Goal: Task Accomplishment & Management: Manage account settings

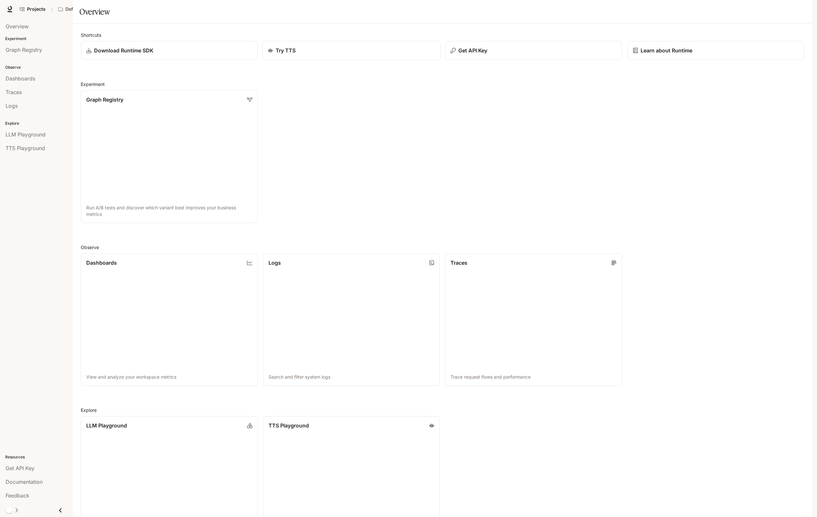
click at [293, 54] on p "Try TTS" at bounding box center [285, 51] width 20 height 8
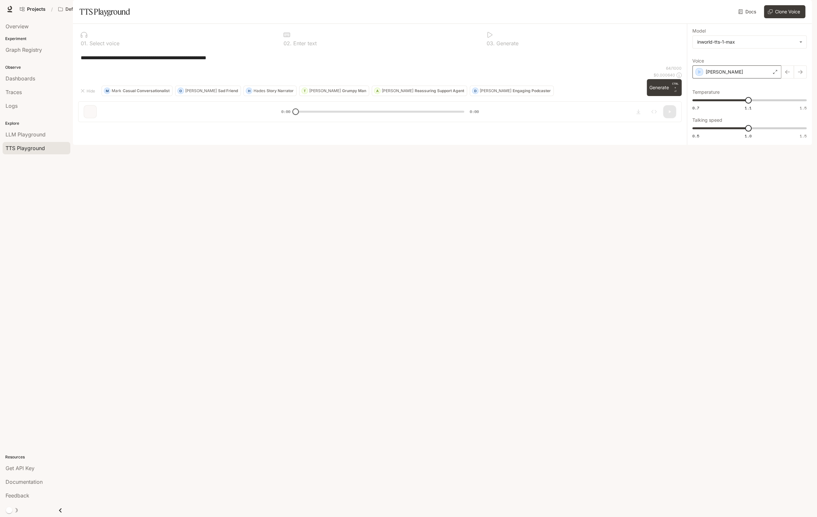
click at [727, 78] on div "[PERSON_NAME]" at bounding box center [737, 71] width 89 height 13
click at [803, 10] on icon "button" at bounding box center [803, 9] width 4 height 4
click at [737, 63] on span "API Keys" at bounding box center [762, 61] width 84 height 7
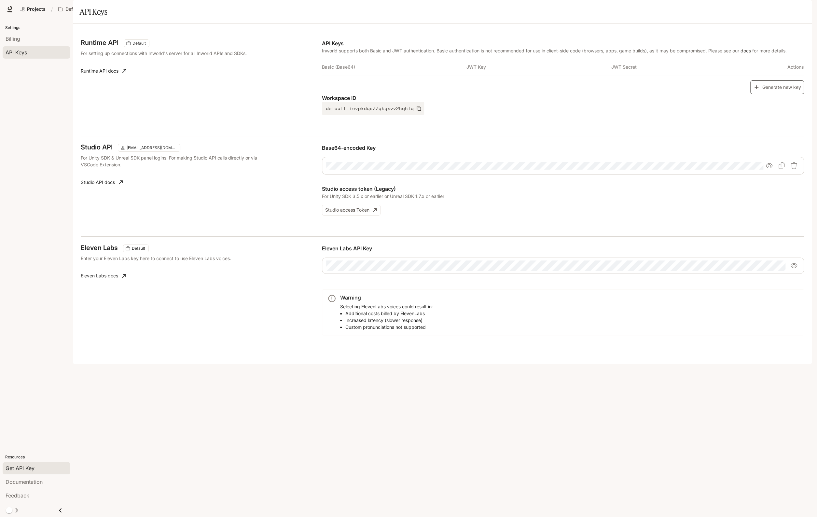
click at [779, 94] on button "Generate new key" at bounding box center [778, 87] width 54 height 14
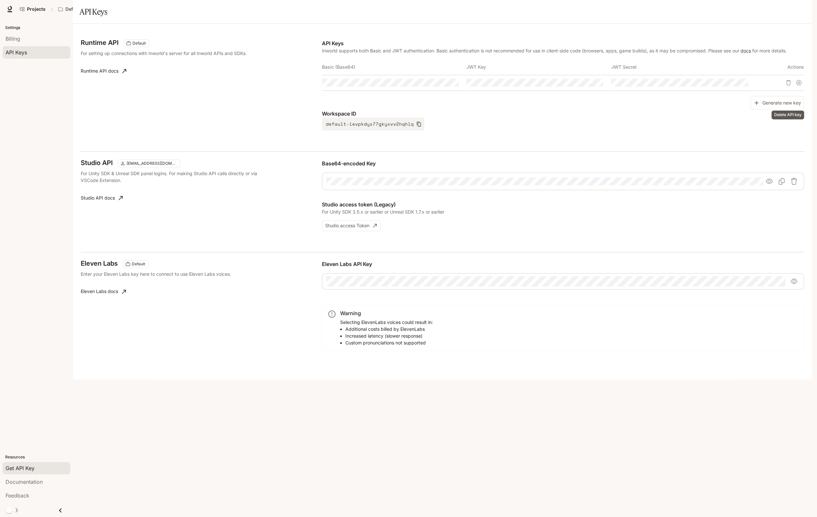
click at [785, 88] on button "Delete API key" at bounding box center [788, 82] width 10 height 10
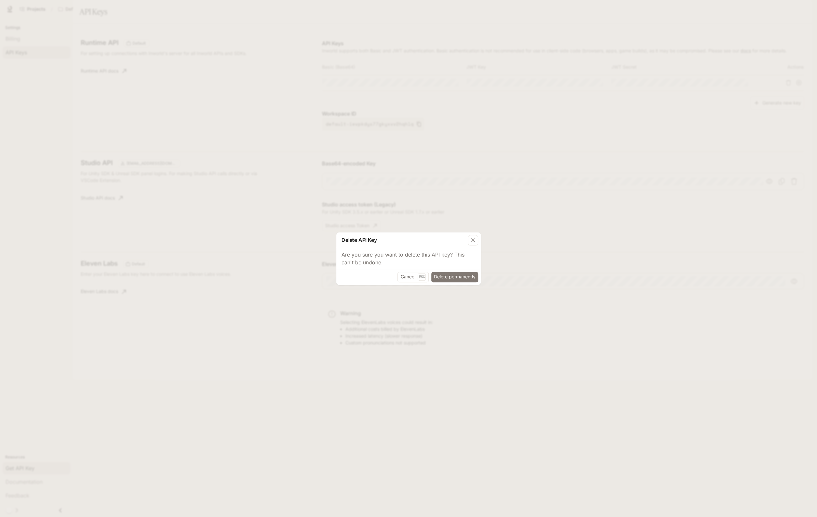
click at [459, 278] on button "Delete permanently" at bounding box center [454, 277] width 47 height 10
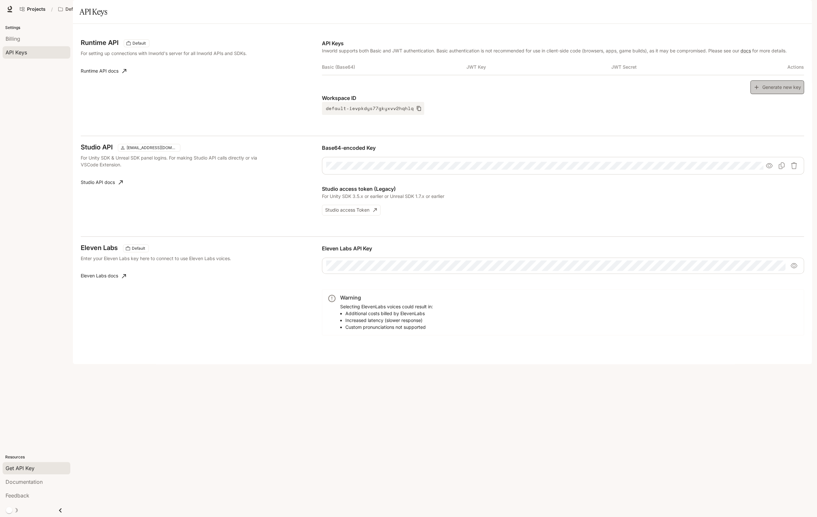
click at [770, 94] on button "Generate new key" at bounding box center [778, 87] width 54 height 14
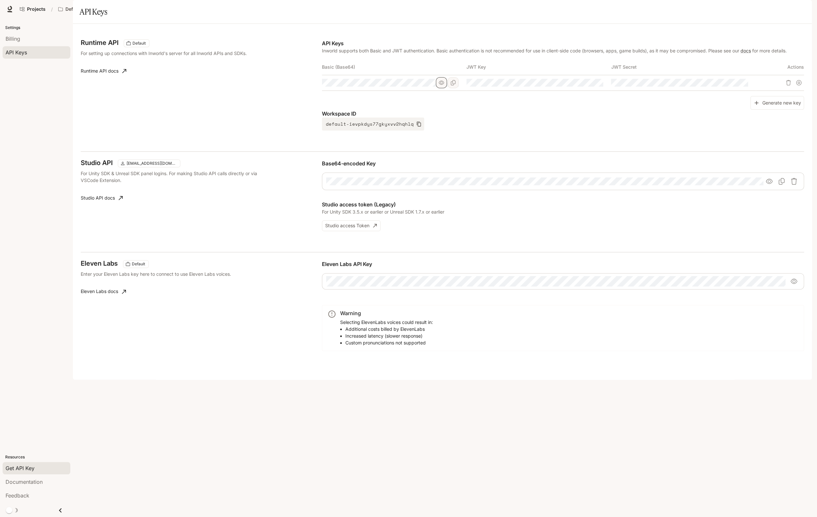
click at [439, 85] on icon "button" at bounding box center [441, 82] width 5 height 5
click at [582, 88] on button "button" at bounding box center [586, 82] width 11 height 11
click at [731, 85] on icon "button" at bounding box center [730, 82] width 5 height 5
click at [453, 85] on icon "Copy Basic (Base64)" at bounding box center [453, 82] width 5 height 5
click at [456, 85] on icon "Copy Basic (Base64)" at bounding box center [453, 82] width 5 height 5
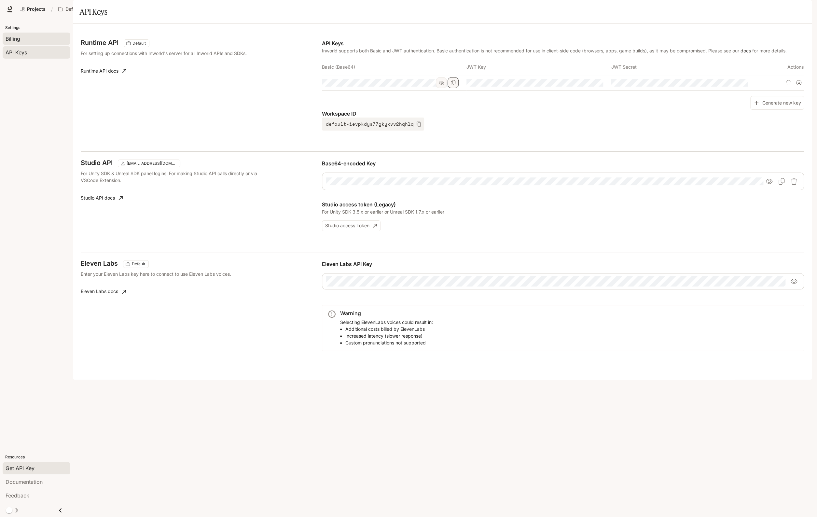
click at [22, 40] on div "Billing" at bounding box center [37, 39] width 62 height 8
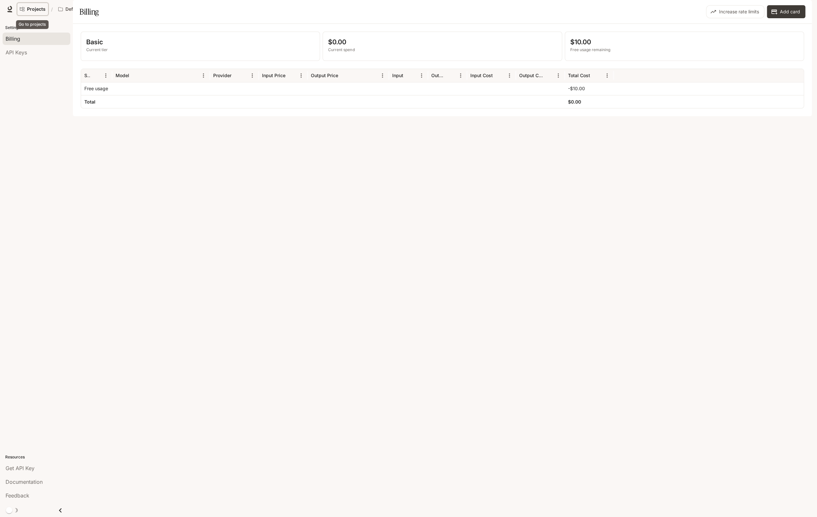
click at [38, 9] on span "Projects" at bounding box center [36, 10] width 19 height 6
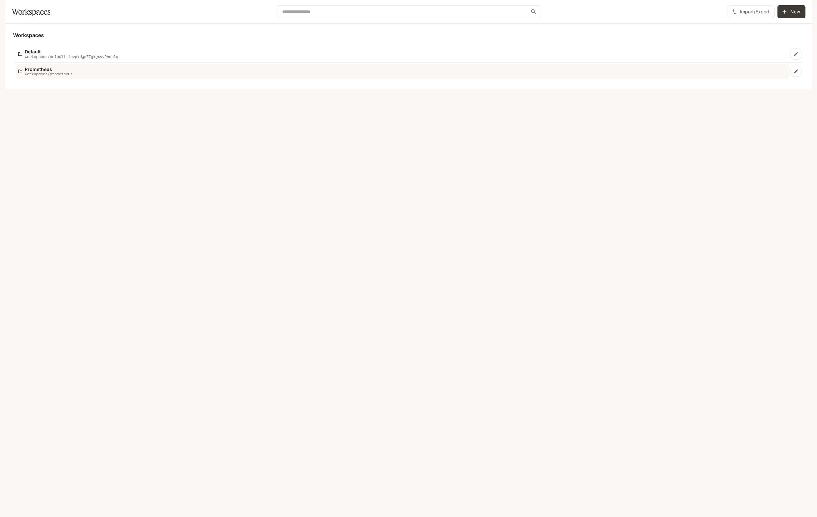
click at [65, 76] on p "workspaces/prometheus" at bounding box center [49, 74] width 48 height 4
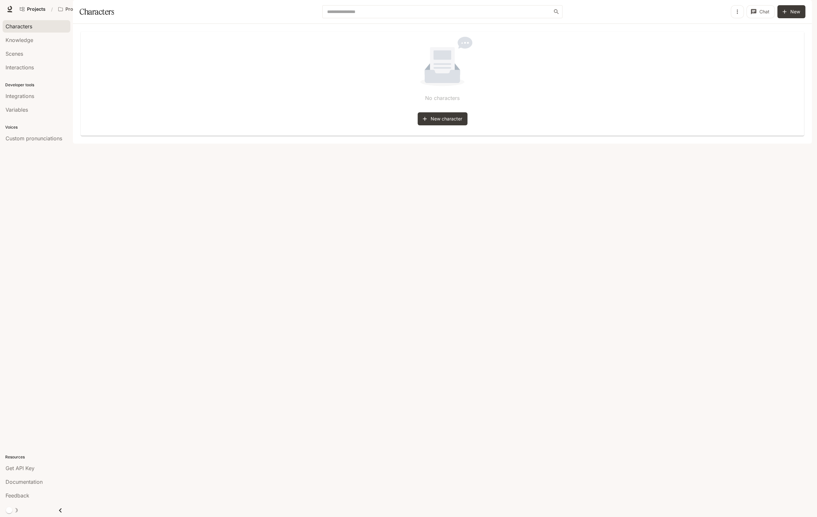
click at [801, 8] on icon "button" at bounding box center [802, 9] width 5 height 5
click at [735, 61] on span "API Keys" at bounding box center [762, 61] width 84 height 7
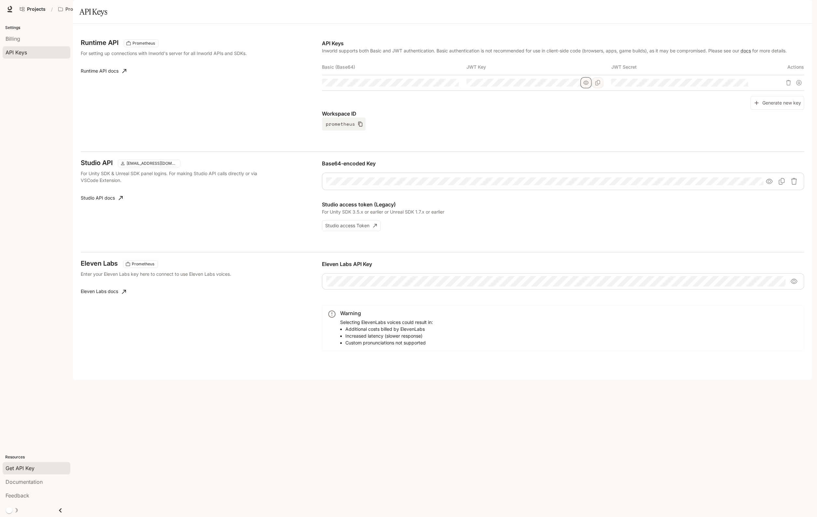
click at [586, 85] on icon "button" at bounding box center [586, 83] width 5 height 4
click at [595, 85] on icon "Copy Key" at bounding box center [597, 82] width 5 height 5
click at [480, 151] on div "Runtime API Prometheus For setting up connections with Inworld's server for all…" at bounding box center [443, 92] width 724 height 120
click at [25, 53] on span "API Keys" at bounding box center [16, 53] width 21 height 8
click at [350, 131] on button "prometheus" at bounding box center [344, 124] width 44 height 13
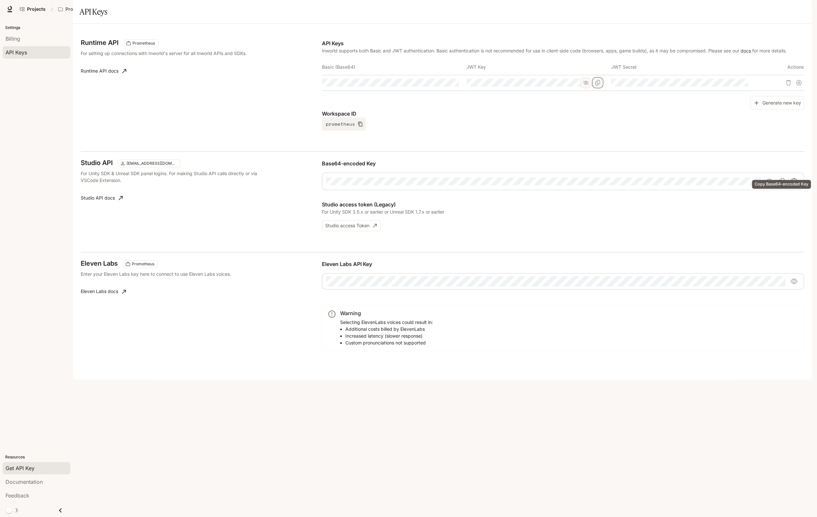
click at [782, 185] on icon "Copy Base64-encoded Key" at bounding box center [782, 181] width 7 height 7
click at [770, 185] on icon "button" at bounding box center [769, 181] width 7 height 7
click at [453, 85] on icon "Copy Basic (Base64)" at bounding box center [453, 82] width 5 height 5
click at [152, 124] on div "Runtime API Prometheus For setting up connections with Inworld's server for all…" at bounding box center [201, 84] width 241 height 91
click at [36, 148] on div "Settings Billing API Keys Resources Get API Key Documentation Feedback" at bounding box center [36, 267] width 73 height 499
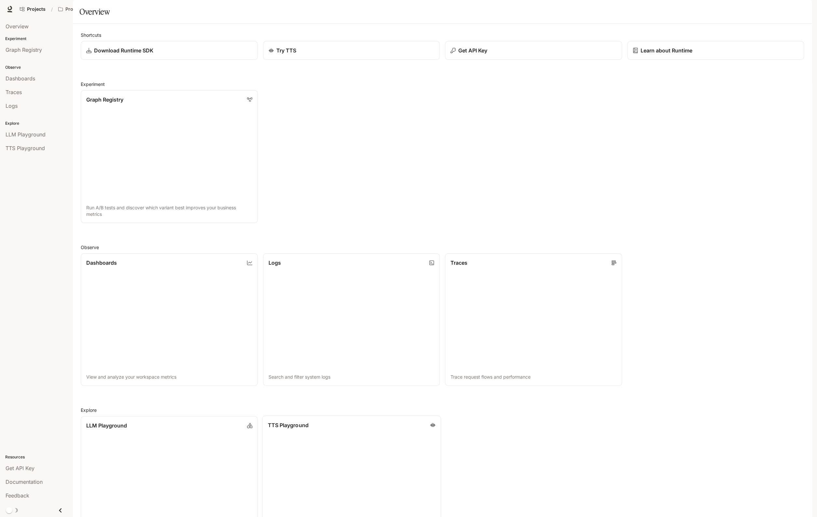
scroll to position [61, 0]
click at [364, 415] on link "TTS Playground Explore TTS models and test voice generation" at bounding box center [351, 482] width 179 height 134
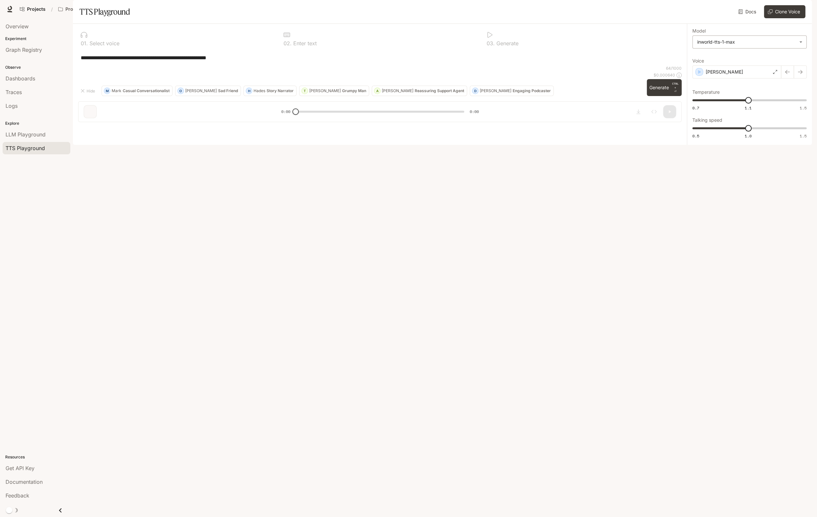
click at [800, 58] on body "**********" at bounding box center [408, 258] width 817 height 517
click at [742, 87] on div "inworld-tts-1-max" at bounding box center [748, 86] width 103 height 7
click at [25, 136] on span "LLM Playground" at bounding box center [26, 135] width 40 height 8
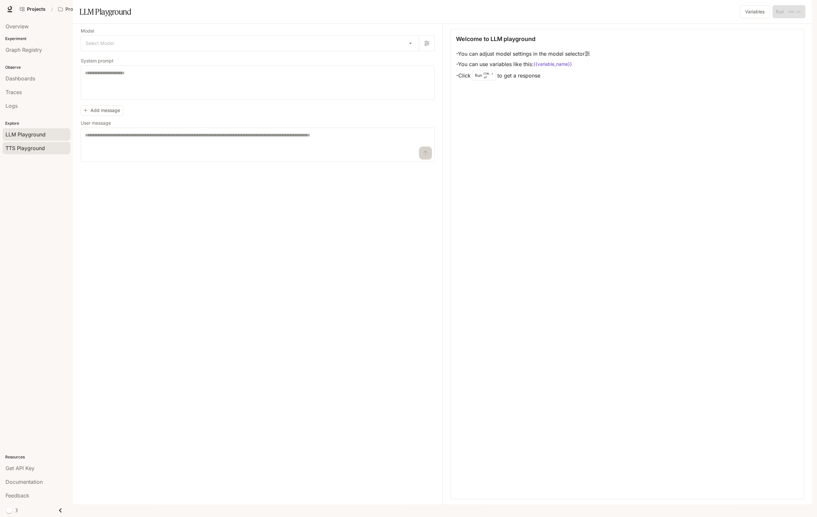
click at [24, 149] on span "TTS Playground" at bounding box center [25, 148] width 39 height 8
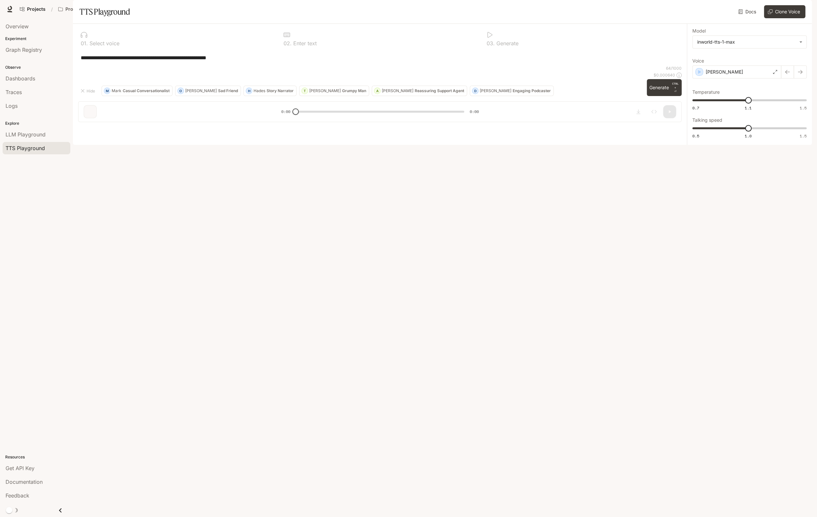
click at [755, 8] on span "Documentation" at bounding box center [760, 9] width 32 height 8
